Goal: Task Accomplishment & Management: Use online tool/utility

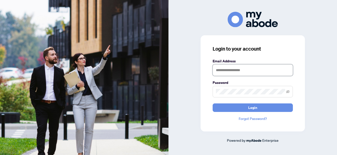
click at [253, 70] on input "text" at bounding box center [253, 71] width 80 height 12
type input "**********"
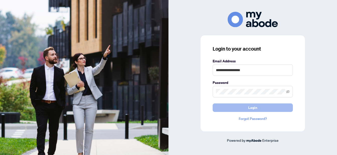
click at [244, 108] on button "Login" at bounding box center [253, 108] width 80 height 9
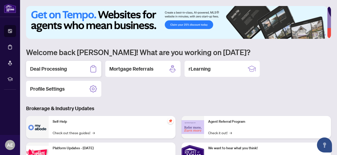
click at [52, 67] on h2 "Deal Processing" at bounding box center [48, 69] width 37 height 7
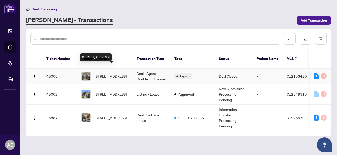
click at [106, 74] on span "[STREET_ADDRESS]" at bounding box center [111, 77] width 32 height 6
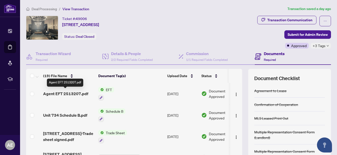
click at [65, 91] on span "Agent EFT 2513207.pdf" at bounding box center [65, 94] width 45 height 6
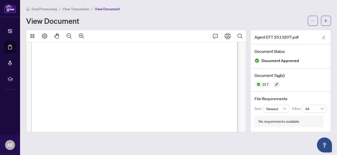
scroll to position [100, 0]
click at [227, 40] on button "Print" at bounding box center [228, 36] width 12 height 12
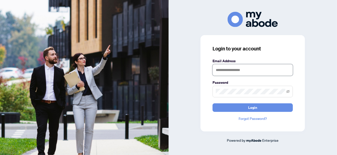
click at [258, 74] on input "text" at bounding box center [253, 70] width 80 height 12
type input "**********"
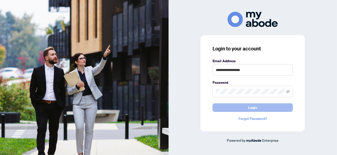
click at [253, 108] on span "Login" at bounding box center [252, 108] width 9 height 8
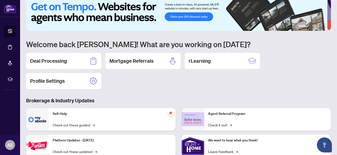
scroll to position [7, 0]
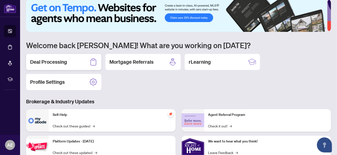
click at [65, 61] on h2 "Deal Processing" at bounding box center [48, 62] width 37 height 7
